Goal: Information Seeking & Learning: Learn about a topic

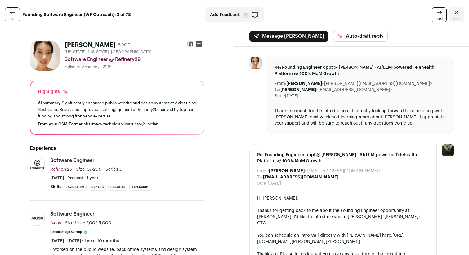
scroll to position [0, 0]
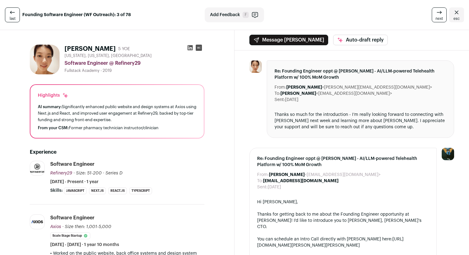
click at [188, 47] on icon at bounding box center [190, 47] width 5 height 5
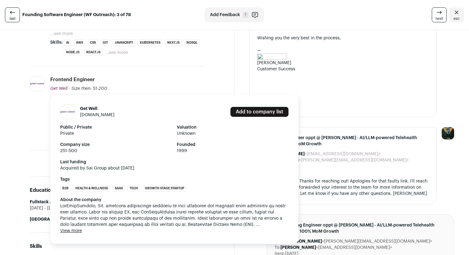
scroll to position [238, 0]
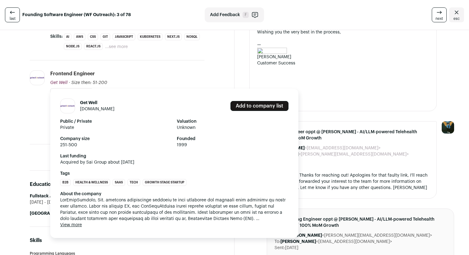
click at [111, 110] on link "[DOMAIN_NAME]" at bounding box center [97, 109] width 34 height 4
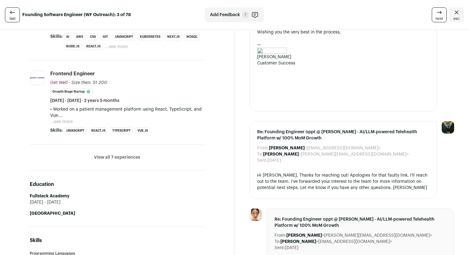
click at [108, 158] on button "View all 7 experiences" at bounding box center [117, 157] width 46 height 6
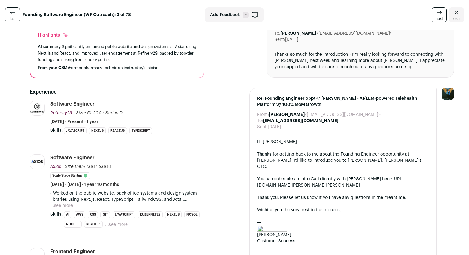
scroll to position [64, 0]
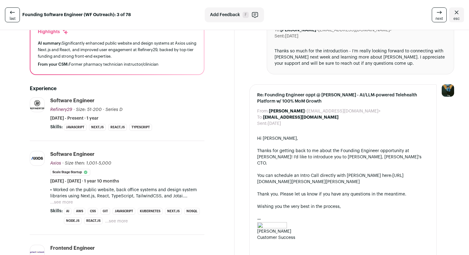
drag, startPoint x: 18, startPoint y: 93, endPoint x: 0, endPoint y: 137, distance: 47.7
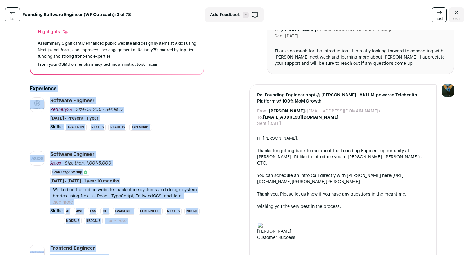
drag, startPoint x: 20, startPoint y: 83, endPoint x: 229, endPoint y: 246, distance: 265.4
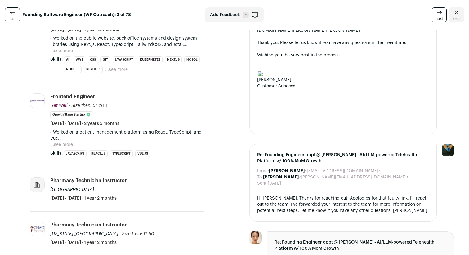
scroll to position [223, 0]
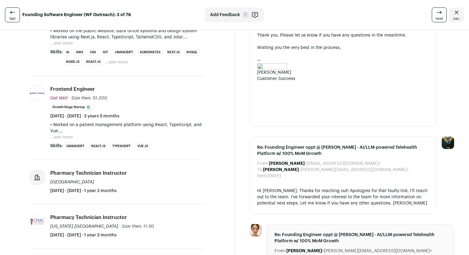
click at [68, 138] on button "...see more" at bounding box center [61, 137] width 23 height 6
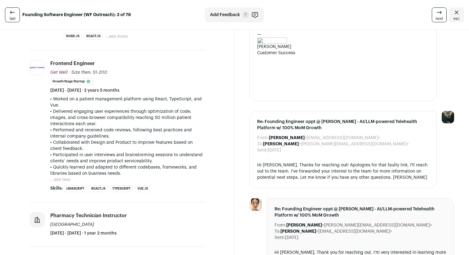
scroll to position [252, 0]
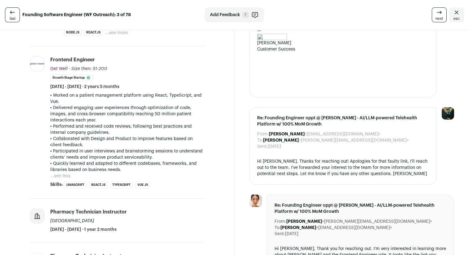
drag, startPoint x: 196, startPoint y: 168, endPoint x: 162, endPoint y: 89, distance: 85.7
click at [162, 89] on li "Frontend Engineer Get Well Get Well getwellnetwork.com Add to company list Publ…" at bounding box center [127, 122] width 154 height 132
click at [162, 89] on div "Frontend Engineer Get Well Get Well getwellnetwork.com Add to company list Publ…" at bounding box center [127, 72] width 154 height 33
drag, startPoint x: 162, startPoint y: 80, endPoint x: 189, endPoint y: 177, distance: 100.4
click at [189, 177] on li "Frontend Engineer Get Well Get Well getwellnetwork.com Add to company list Publ…" at bounding box center [127, 122] width 154 height 132
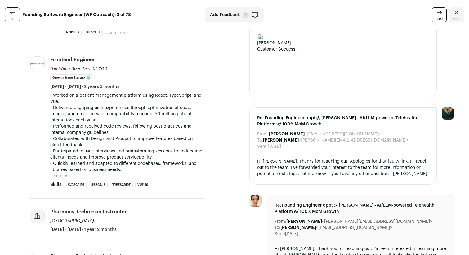
click at [189, 177] on div "• Worked on a patient management platform using React, TypeScript, and Vue. • D…" at bounding box center [127, 135] width 154 height 87
drag, startPoint x: 197, startPoint y: 177, endPoint x: 45, endPoint y: 88, distance: 175.4
click at [49, 88] on li "Get Well getwellnetwork.com Add to company list Public / Private Private Valuat…" at bounding box center [117, 123] width 175 height 152
click at [45, 88] on li "Get Well getwellnetwork.com Add to company list Public / Private Private Valuat…" at bounding box center [117, 123] width 175 height 152
drag, startPoint x: 44, startPoint y: 86, endPoint x: 222, endPoint y: 175, distance: 199.2
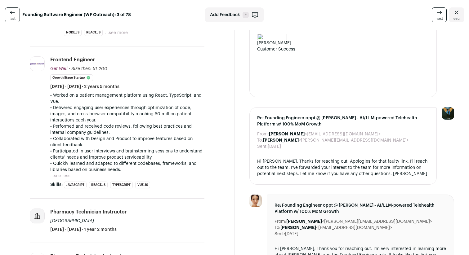
drag, startPoint x: 224, startPoint y: 175, endPoint x: 113, endPoint y: 47, distance: 169.4
click at [113, 47] on li "Get Well getwellnetwork.com Add to company list Public / Private Private Valuat…" at bounding box center [117, 123] width 175 height 152
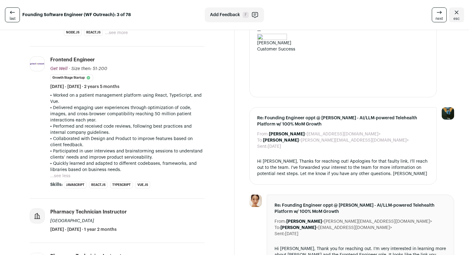
drag, startPoint x: 50, startPoint y: 53, endPoint x: 203, endPoint y: 170, distance: 192.5
click at [203, 170] on li "Get Well getwellnetwork.com Add to company list Public / Private Private Valuat…" at bounding box center [117, 123] width 175 height 152
click at [203, 170] on p "• Quickly learned and adapted to different codebases, frameworks, and libraries…" at bounding box center [127, 167] width 154 height 12
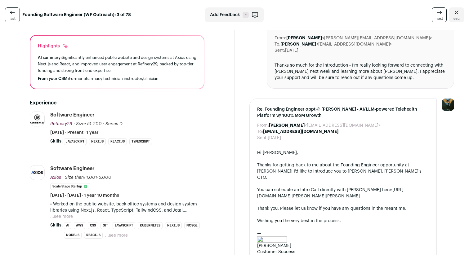
scroll to position [7, 0]
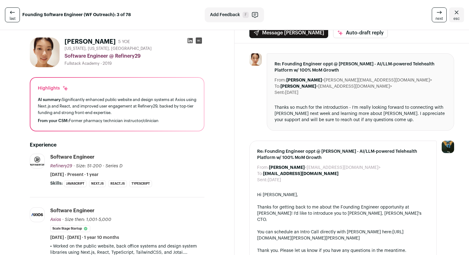
drag, startPoint x: 64, startPoint y: 40, endPoint x: 90, endPoint y: 43, distance: 26.2
click at [90, 43] on div "Amy Lee 5 YOE New York, New York, United States Software Engineer @ Refinery29 …" at bounding box center [117, 53] width 175 height 30
copy h1 "[PERSON_NAME]"
